Goal: Information Seeking & Learning: Learn about a topic

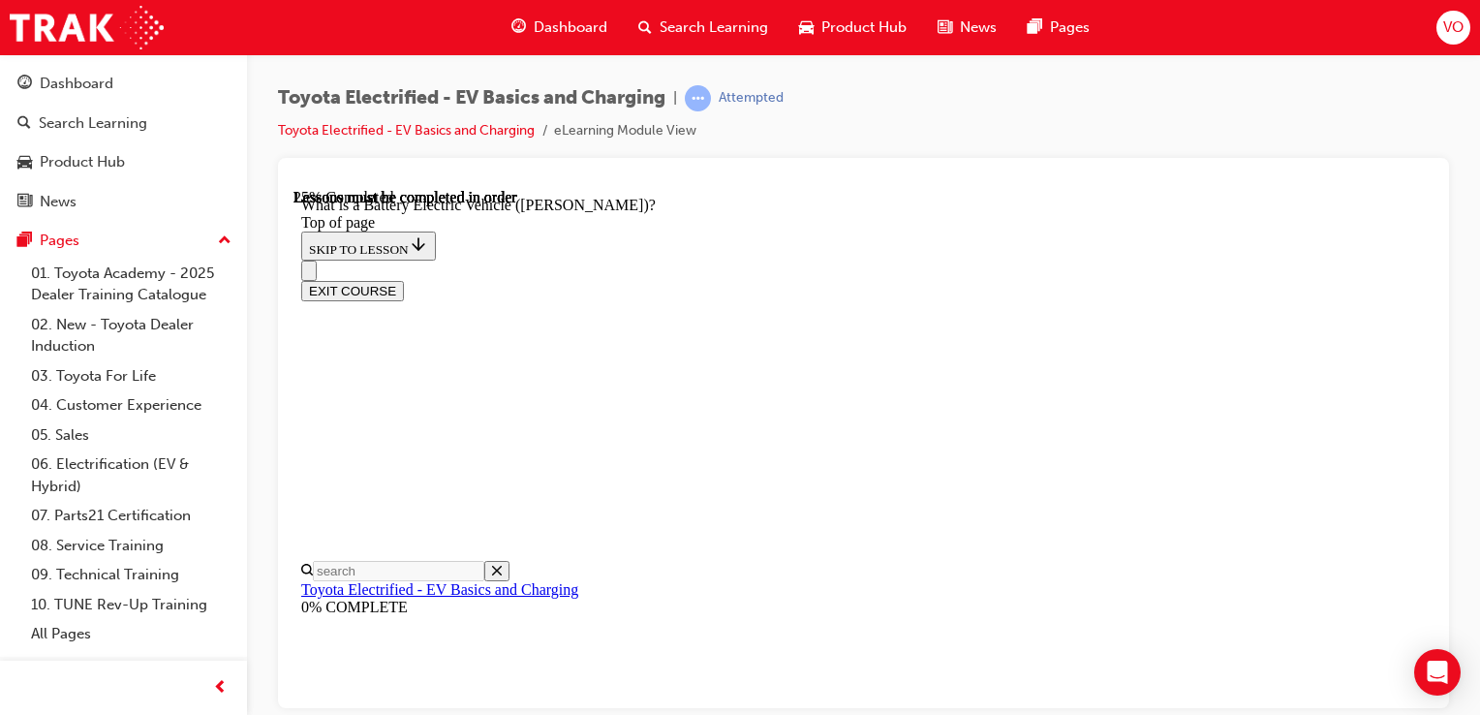
scroll to position [918, 0]
click at [328, 274] on icon "Close navigation menu" at bounding box center [318, 281] width 19 height 14
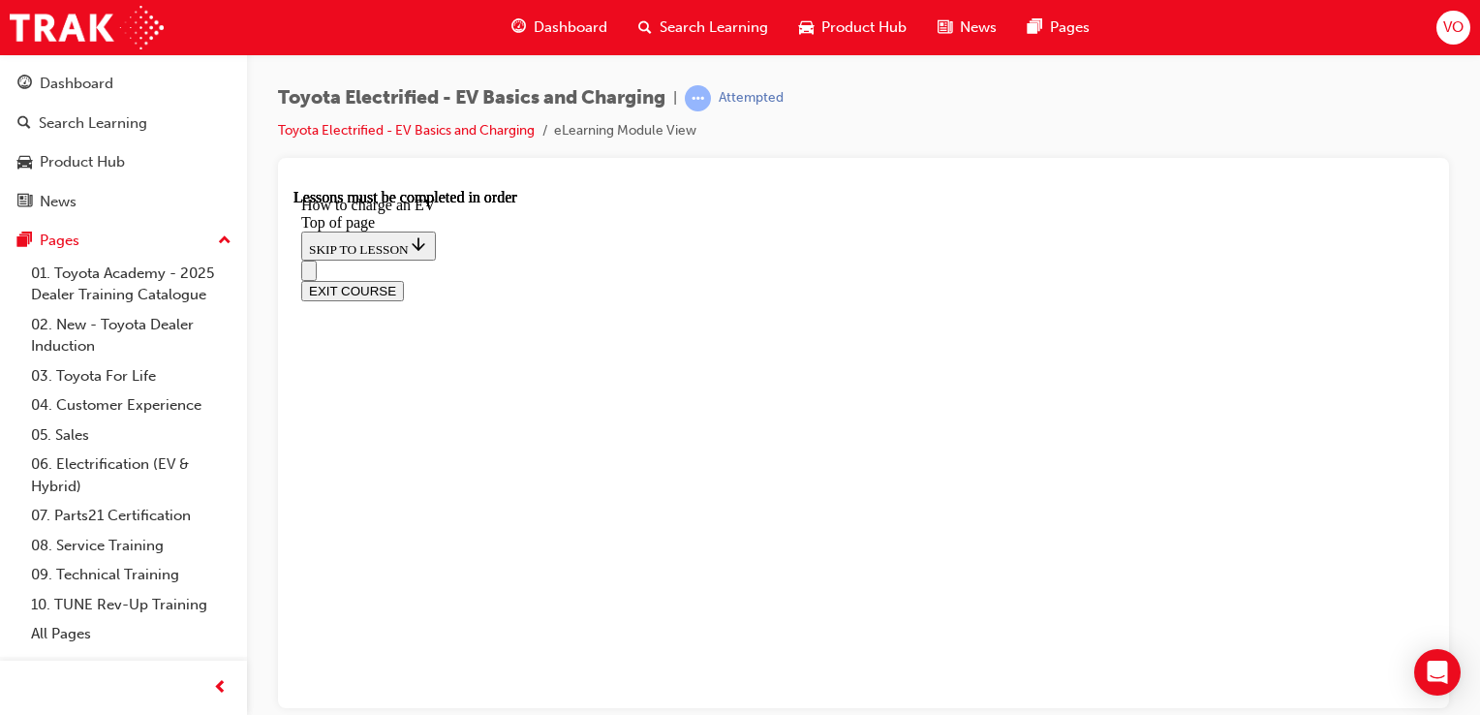
scroll to position [723, 0]
click at [1426, 280] on div "EXIT COURSE" at bounding box center [863, 290] width 1124 height 20
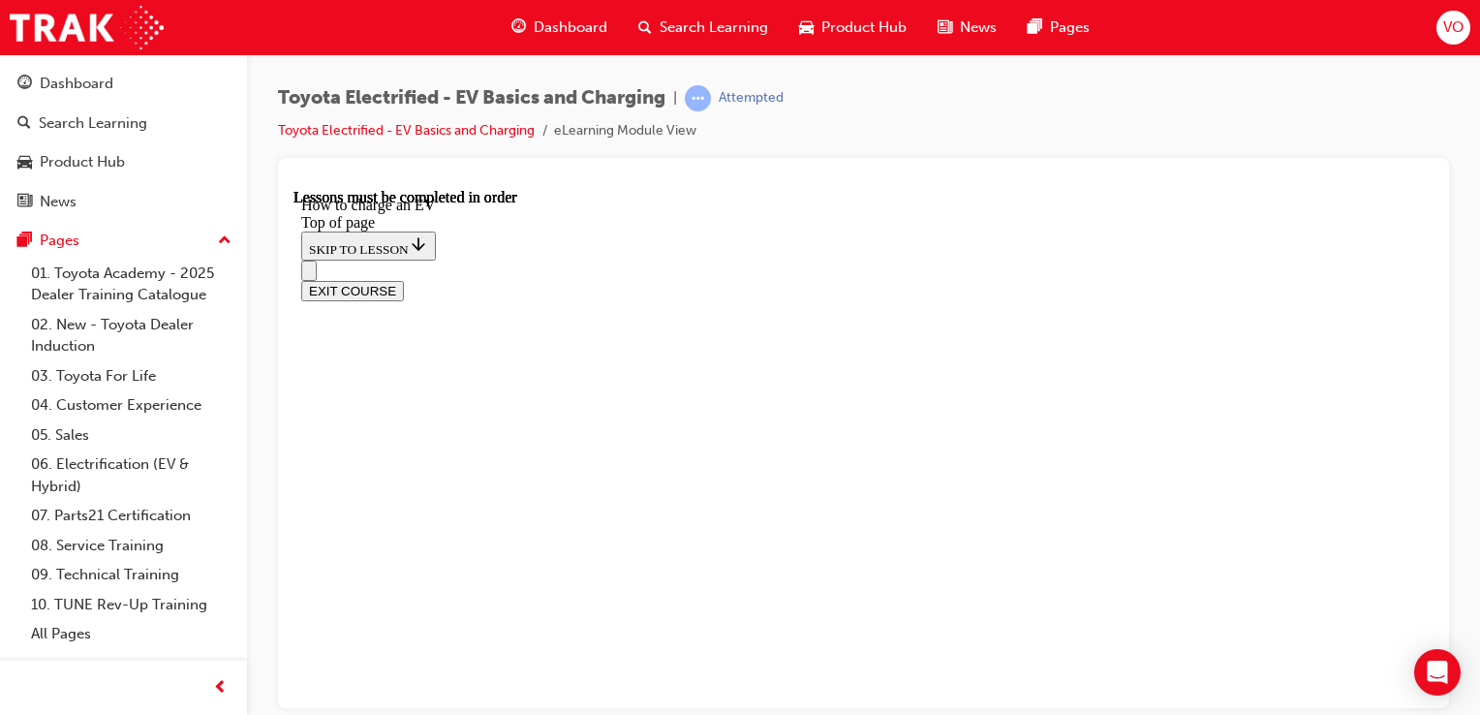
click at [1426, 280] on div "EXIT COURSE" at bounding box center [863, 290] width 1124 height 20
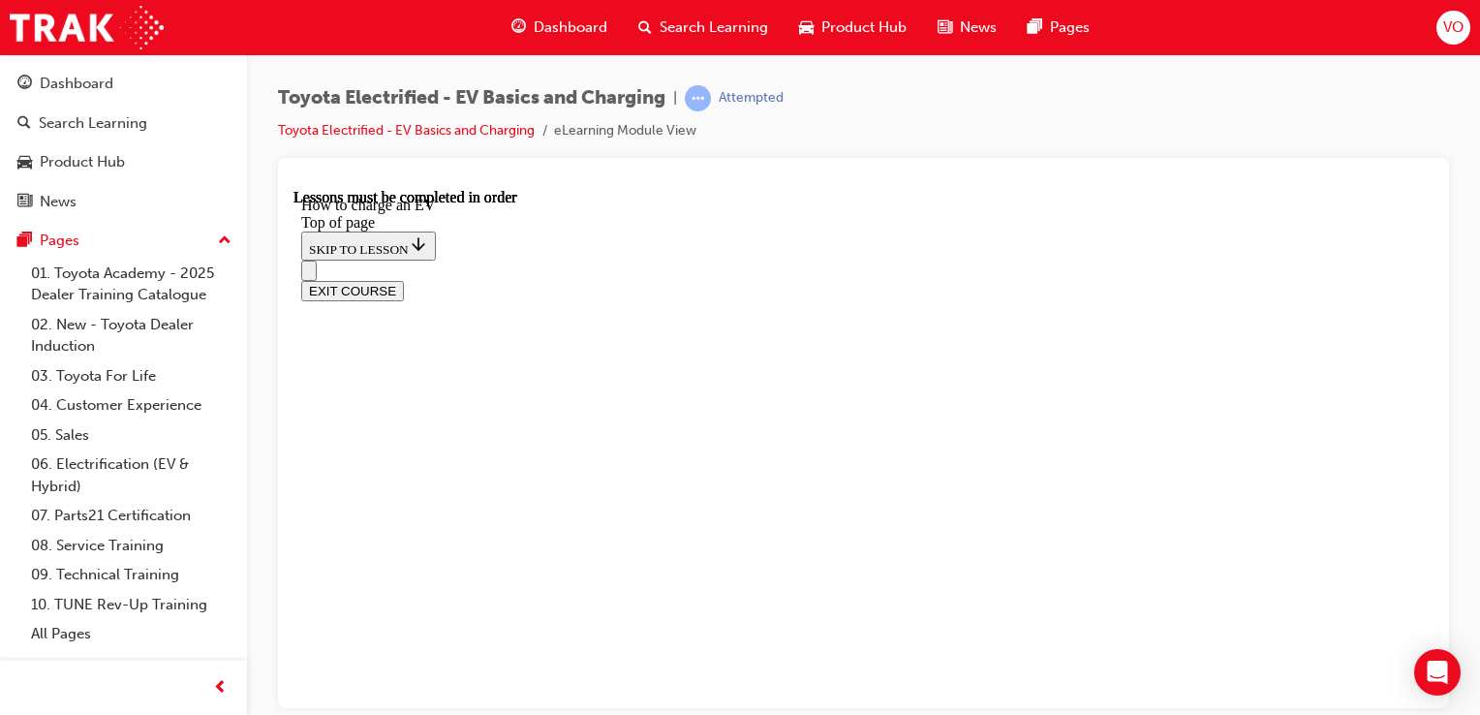
scroll to position [267, 0]
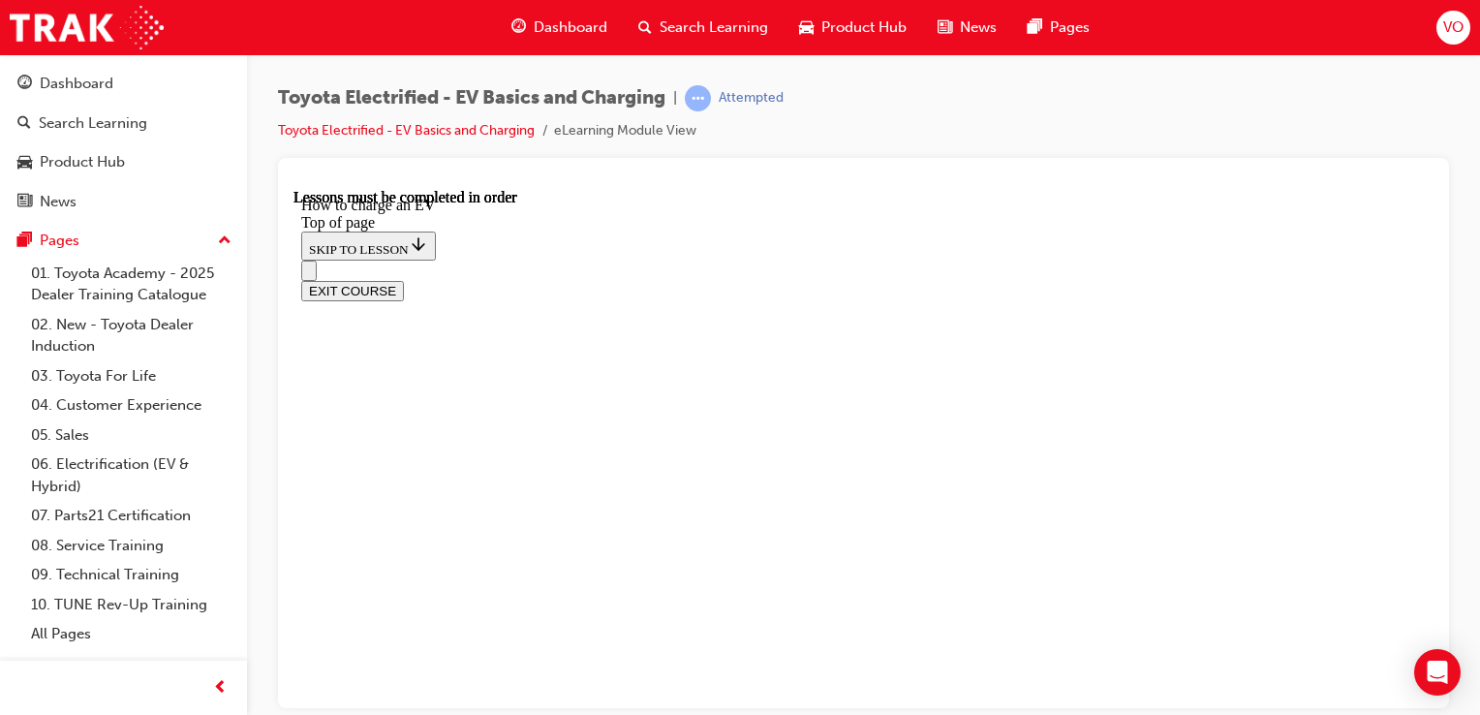
scroll to position [1352, 0]
click at [1426, 280] on div "EXIT COURSE" at bounding box center [863, 290] width 1124 height 20
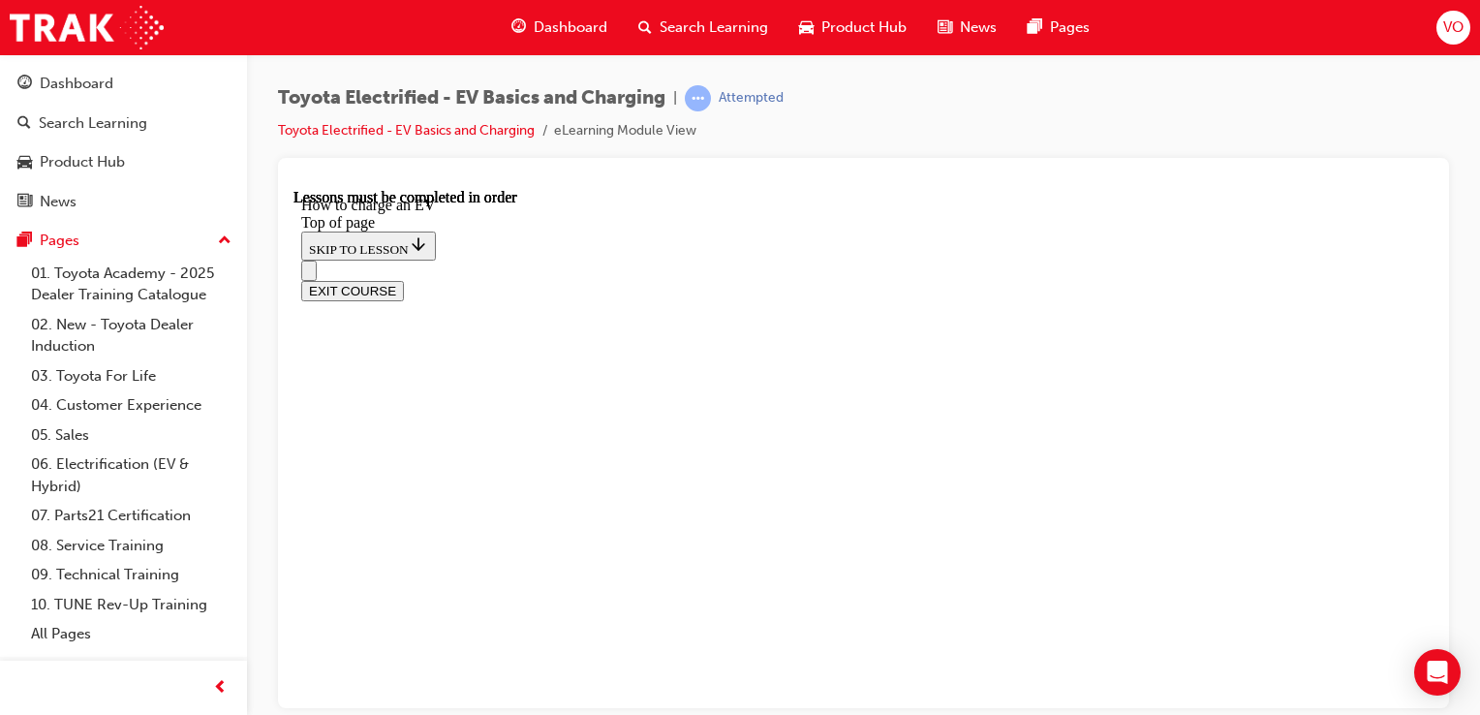
click at [1426, 280] on div "EXIT COURSE" at bounding box center [863, 290] width 1124 height 20
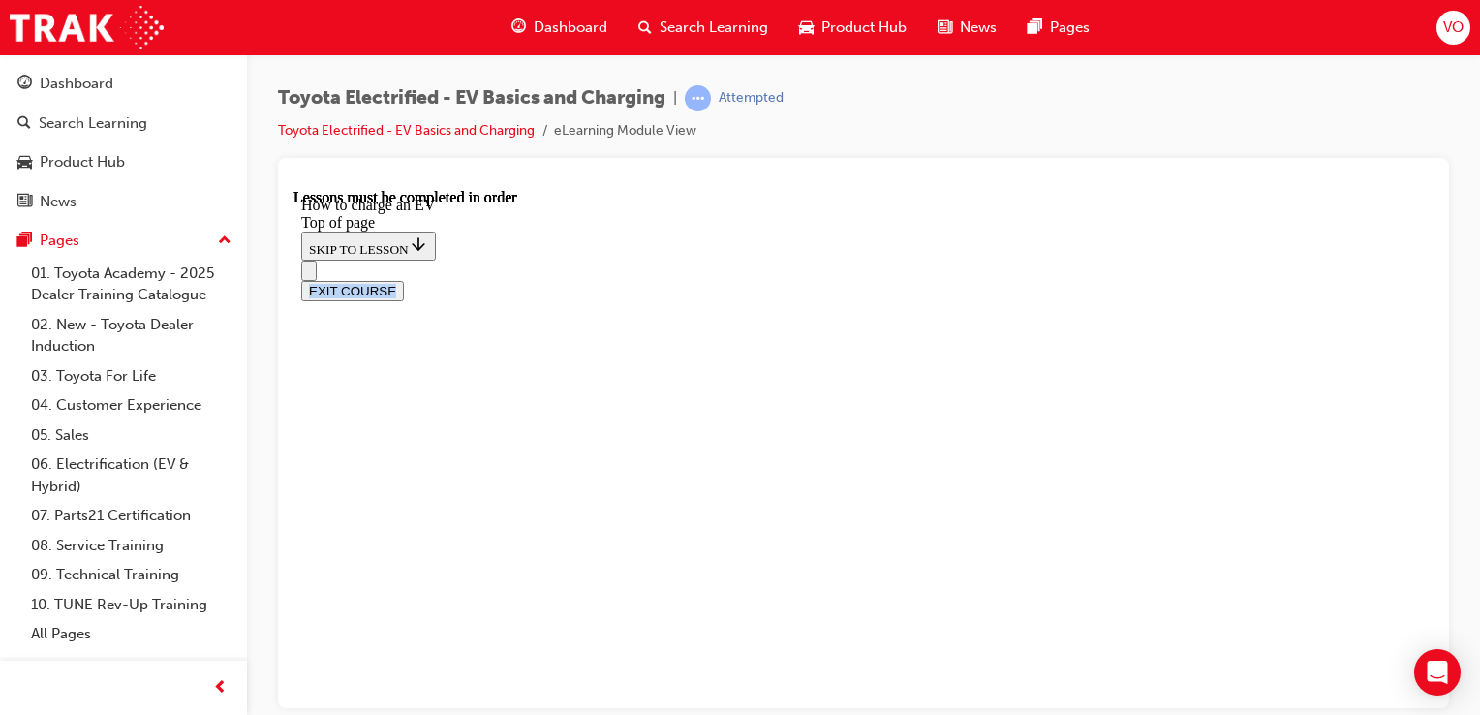
click at [1425, 280] on div "EXIT COURSE" at bounding box center [863, 290] width 1124 height 20
